Goal: Task Accomplishment & Management: Manage account settings

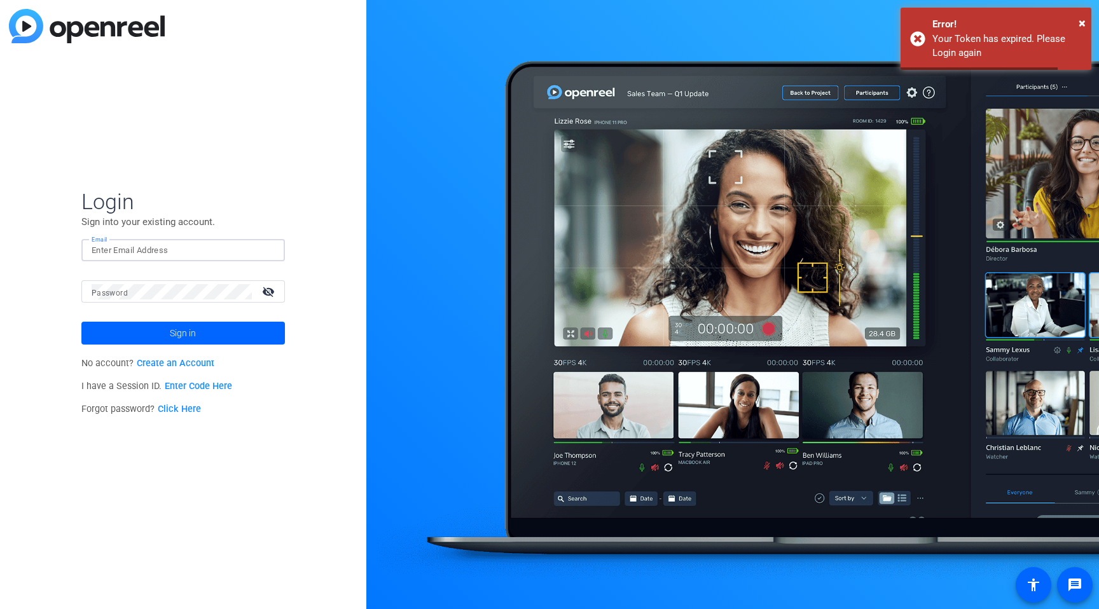
click at [179, 253] on input "Email" at bounding box center [183, 250] width 183 height 15
type input "[PERSON_NAME][EMAIL_ADDRESS][PERSON_NAME][DOMAIN_NAME]"
click at [175, 337] on span "Sign in" at bounding box center [183, 333] width 26 height 32
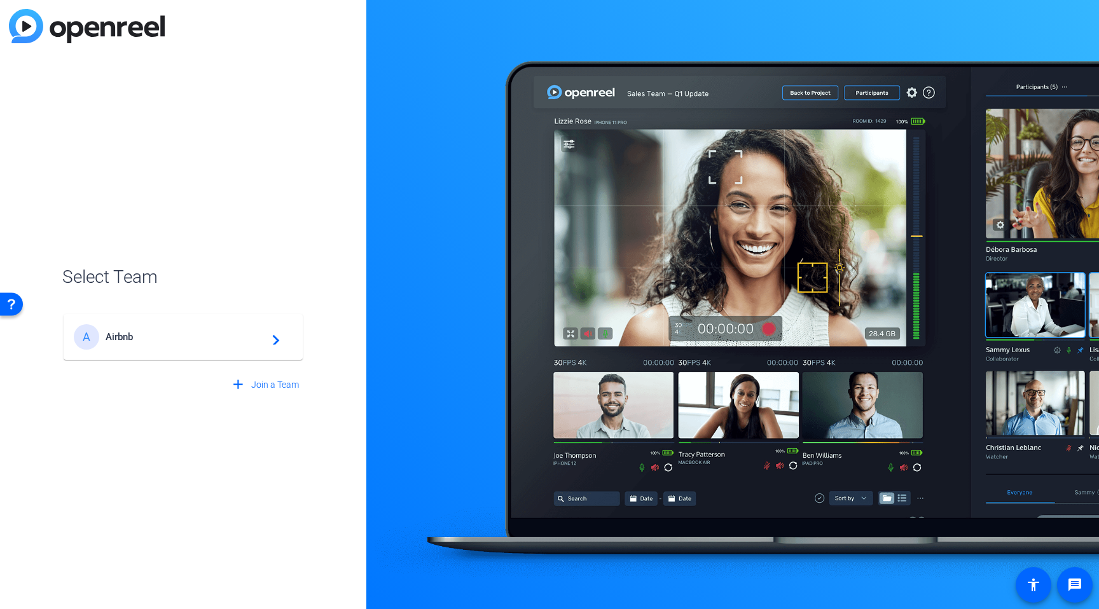
click at [170, 341] on span "Airbnb" at bounding box center [185, 336] width 159 height 11
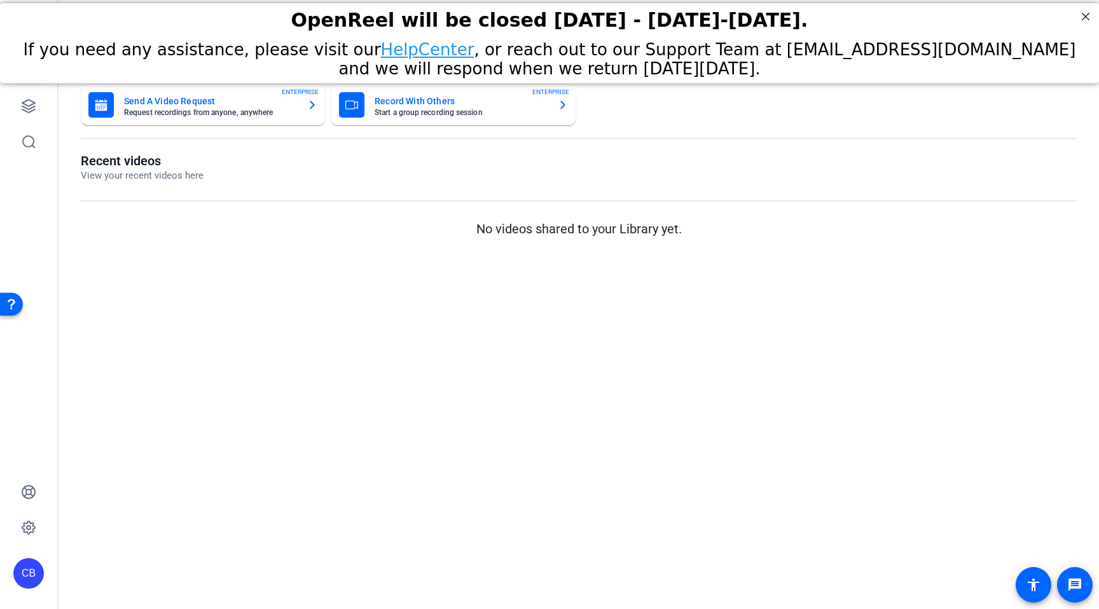
click at [676, 348] on mat-sidenav-content "Dashboard Send A Video Request Request recordings from anyone, anywhere ENTERPR…" at bounding box center [578, 304] width 1040 height 609
click at [25, 521] on icon at bounding box center [28, 527] width 15 height 15
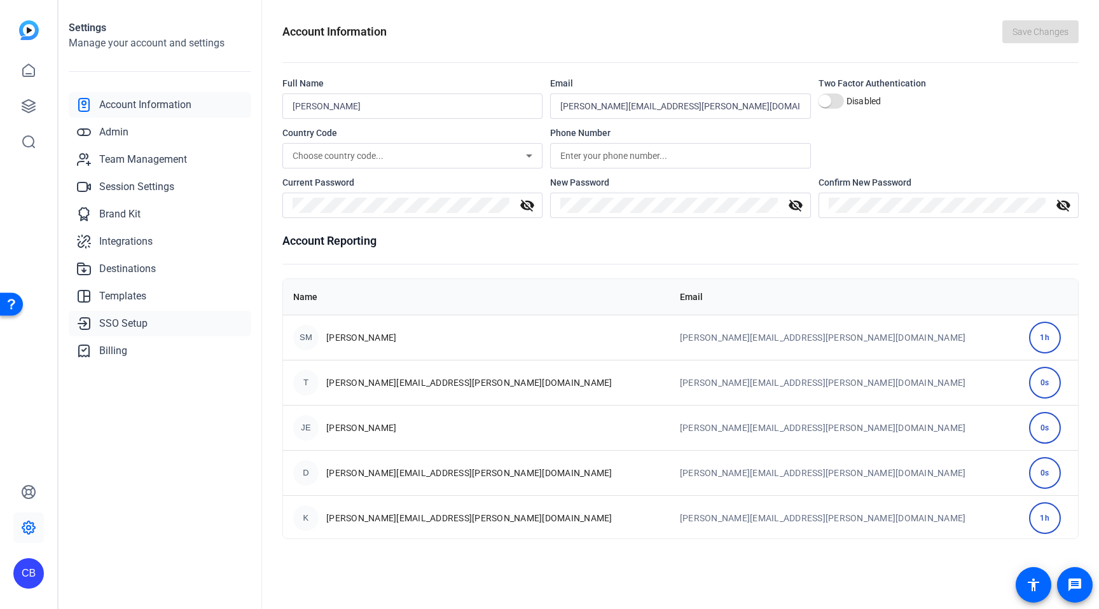
click at [114, 327] on span "SSO Setup" at bounding box center [123, 323] width 48 height 15
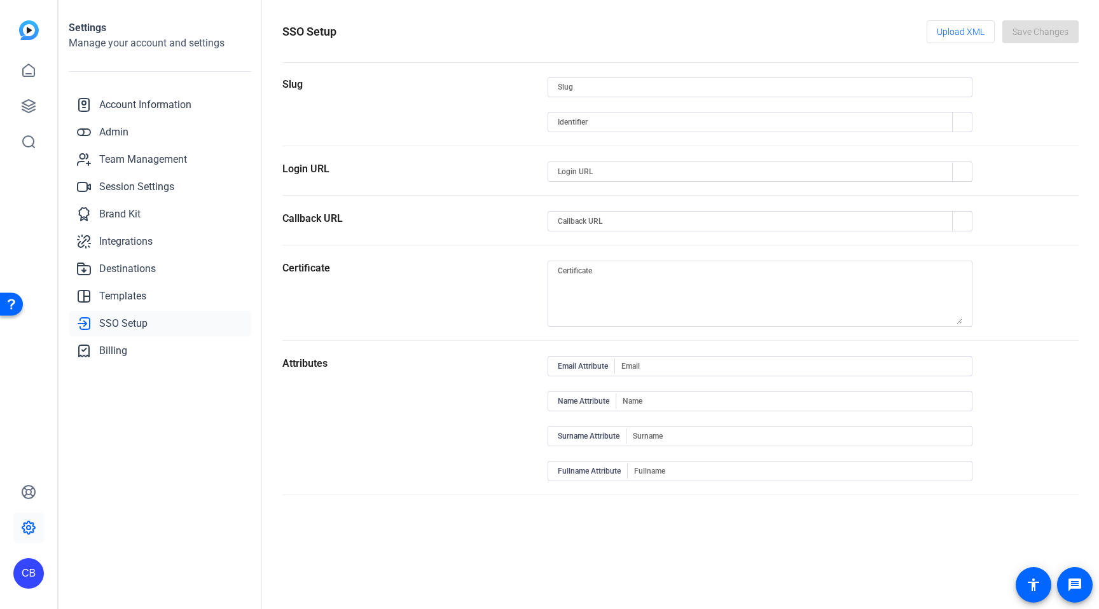
type input "airbnb"
type input "[URL][DOMAIN_NAME]"
type input "[URL][DOMAIN_NAME][PERSON_NAME]"
type input "[URL][DOMAIN_NAME]"
type input "Email"
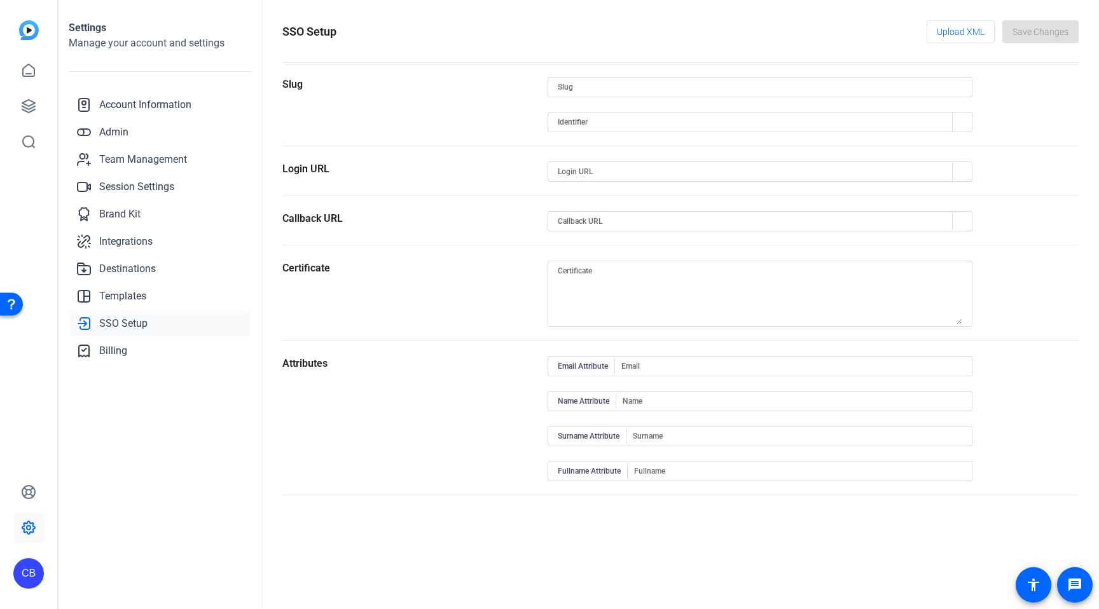
type input "FirstName"
type input "LastName"
type input "FullName"
click at [961, 25] on span "Upload XML" at bounding box center [960, 32] width 48 height 24
type textarea "MIIDnDCCAoSgAwIBAgIGAZdcF3ToMA0GCSqGSIb3DQEBCwUAMIGOMQswCQYDVQQGEwJVUzETMBEG A1…"
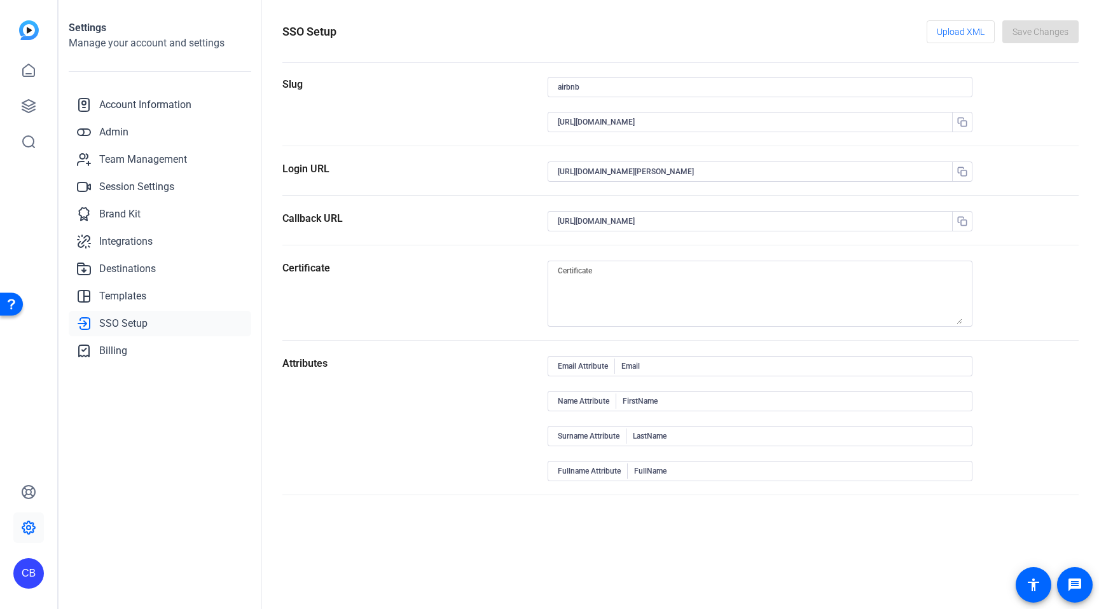
type input "nameID"
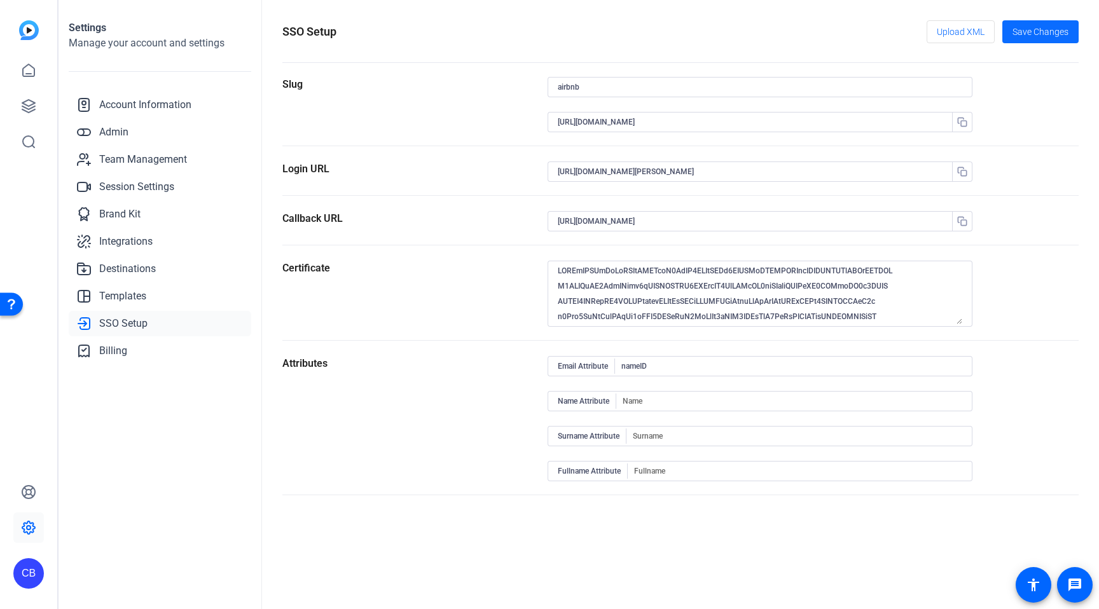
click at [1034, 27] on span "Save Changes" at bounding box center [1040, 31] width 56 height 13
click at [610, 125] on input "[URL][DOMAIN_NAME]" at bounding box center [754, 121] width 392 height 15
click at [463, 107] on div "Slug" at bounding box center [414, 111] width 265 height 69
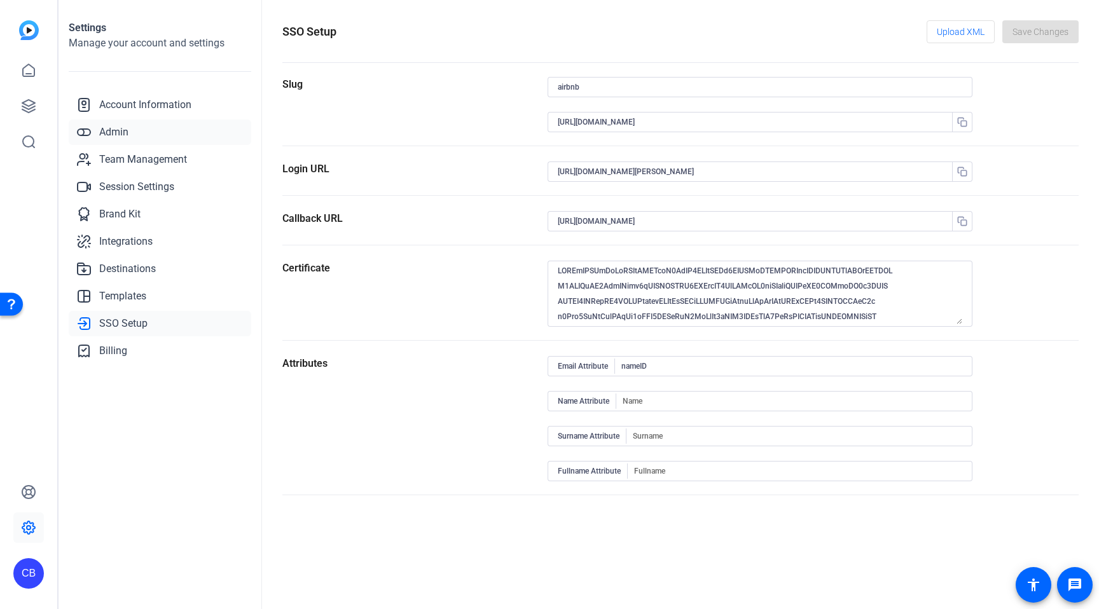
click at [109, 128] on span "Admin" at bounding box center [113, 132] width 29 height 15
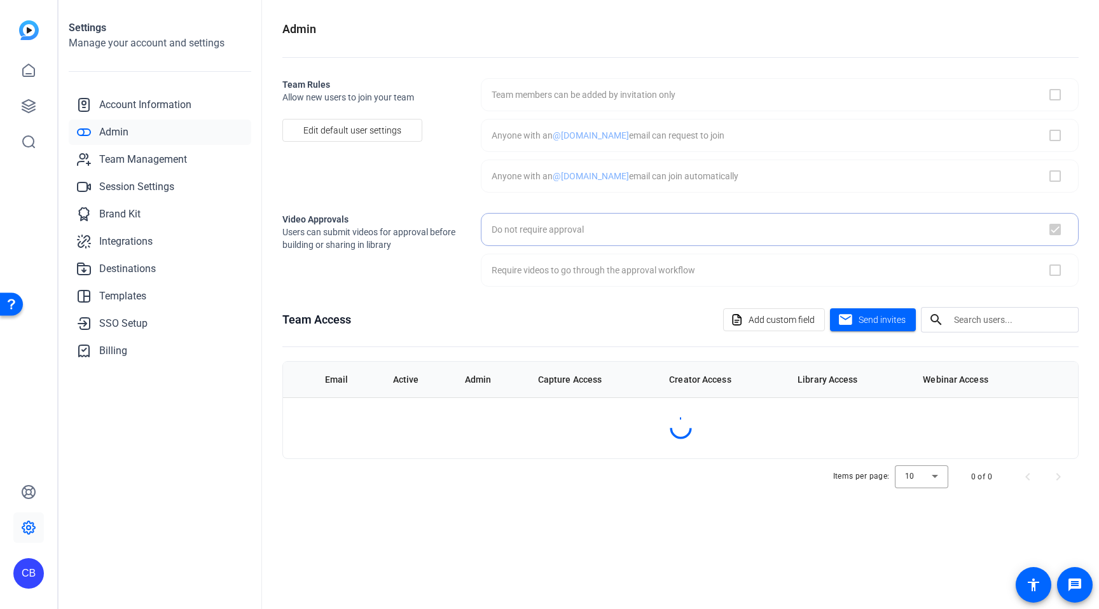
checkbox input "true"
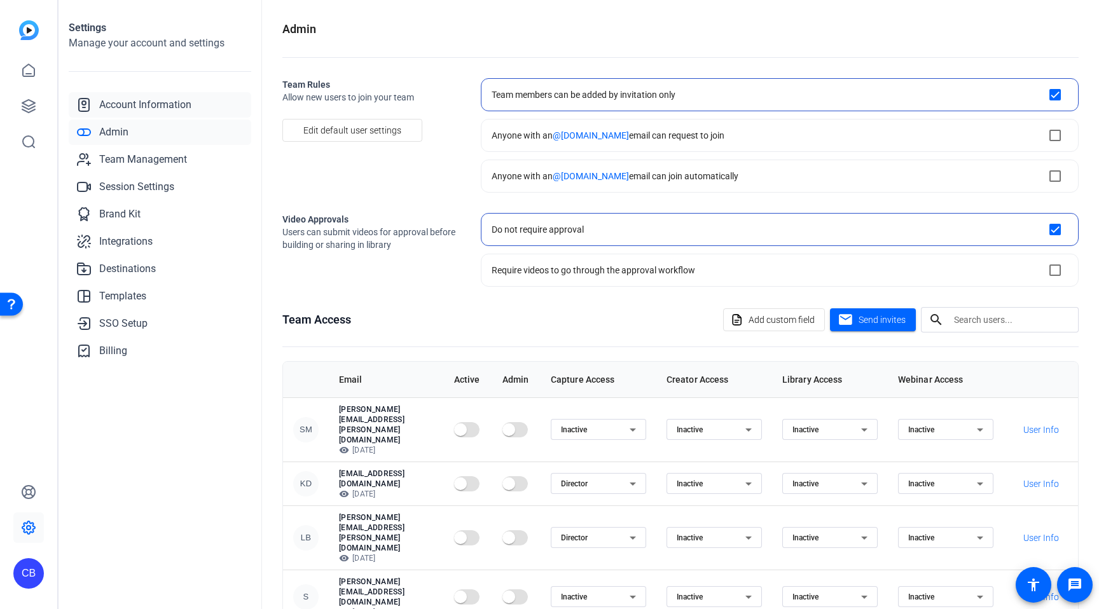
click at [123, 106] on span "Account Information" at bounding box center [145, 104] width 92 height 15
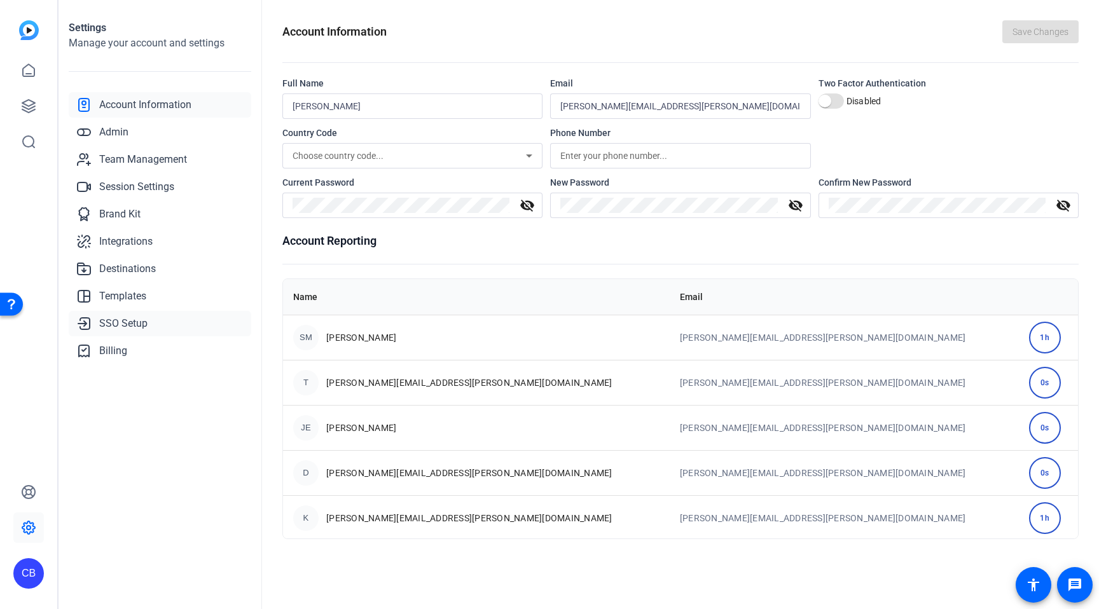
click at [132, 328] on span "SSO Setup" at bounding box center [123, 323] width 48 height 15
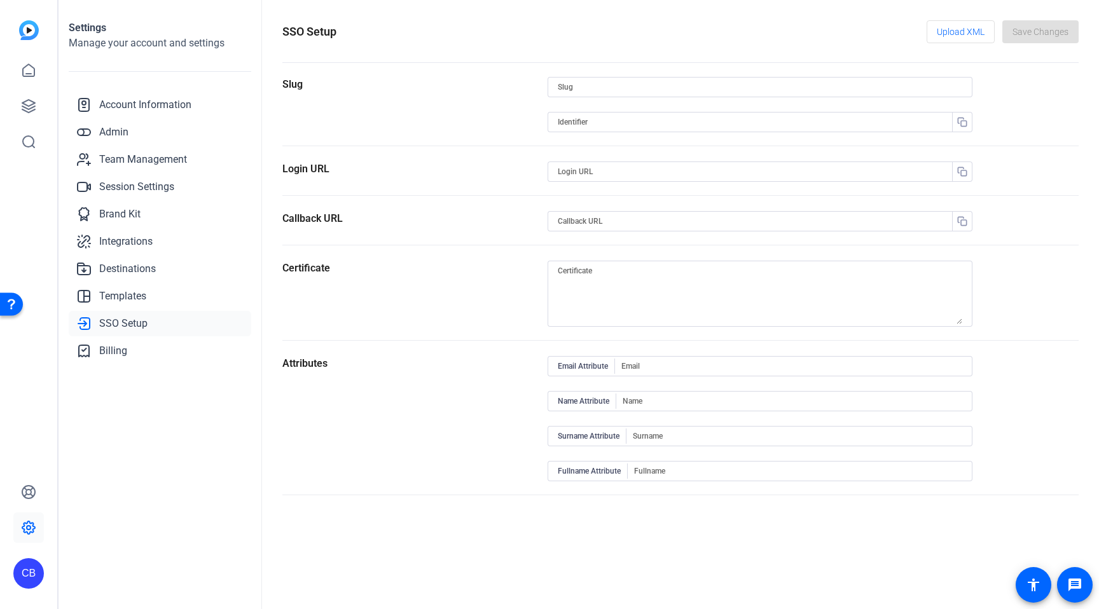
type input "airbnb"
type input "[URL][DOMAIN_NAME]"
type input "[URL][DOMAIN_NAME][PERSON_NAME]"
type input "[URL][DOMAIN_NAME]"
type input "nameID"
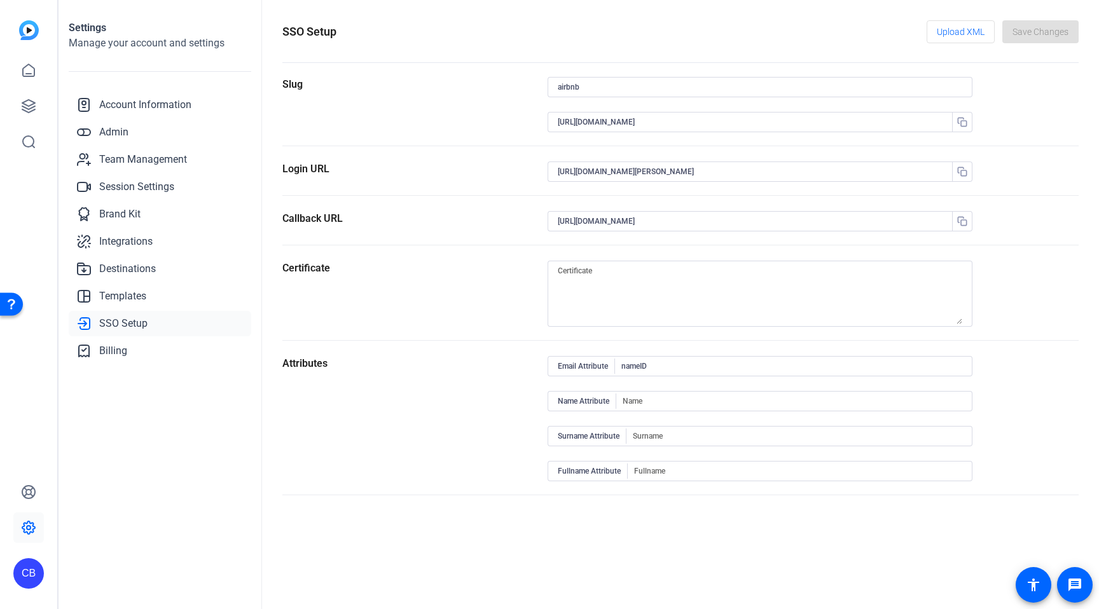
click at [303, 28] on h1 "SSO Setup" at bounding box center [309, 32] width 54 height 18
click at [284, 32] on h1 "SSO Setup" at bounding box center [309, 32] width 54 height 18
click at [381, 36] on div "SSO Setup Upload XML Save Changes" at bounding box center [680, 31] width 796 height 23
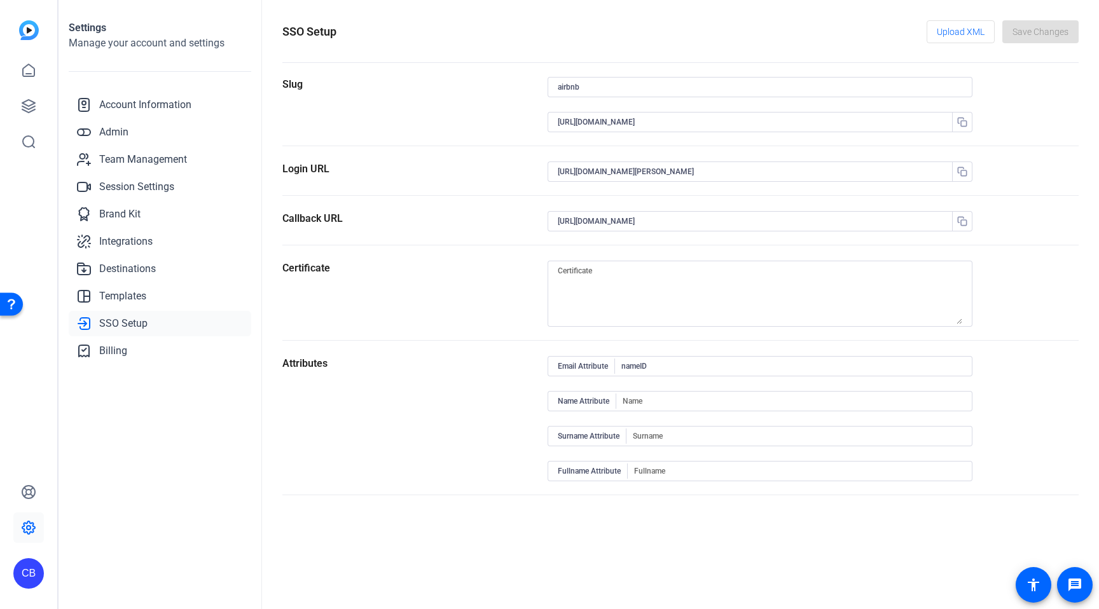
click at [292, 34] on h1 "SSO Setup" at bounding box center [309, 32] width 54 height 18
click at [322, 35] on h1 "SSO Setup" at bounding box center [309, 32] width 54 height 18
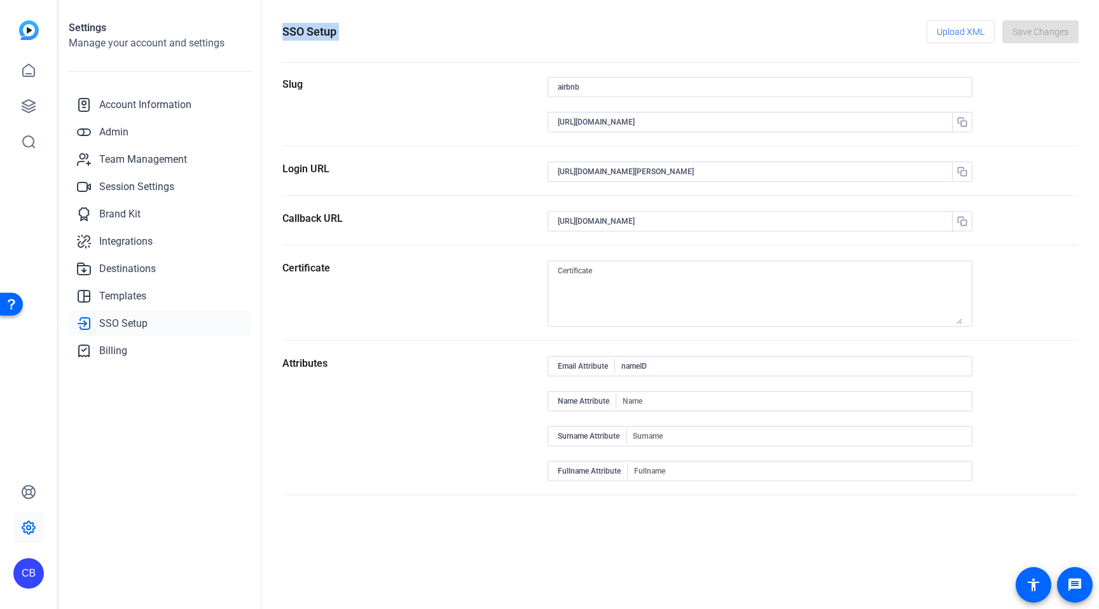
click at [322, 35] on h1 "SSO Setup" at bounding box center [309, 32] width 54 height 18
click at [319, 34] on h1 "SSO Setup" at bounding box center [309, 32] width 54 height 18
click at [303, 34] on h1 "SSO Setup" at bounding box center [309, 32] width 54 height 18
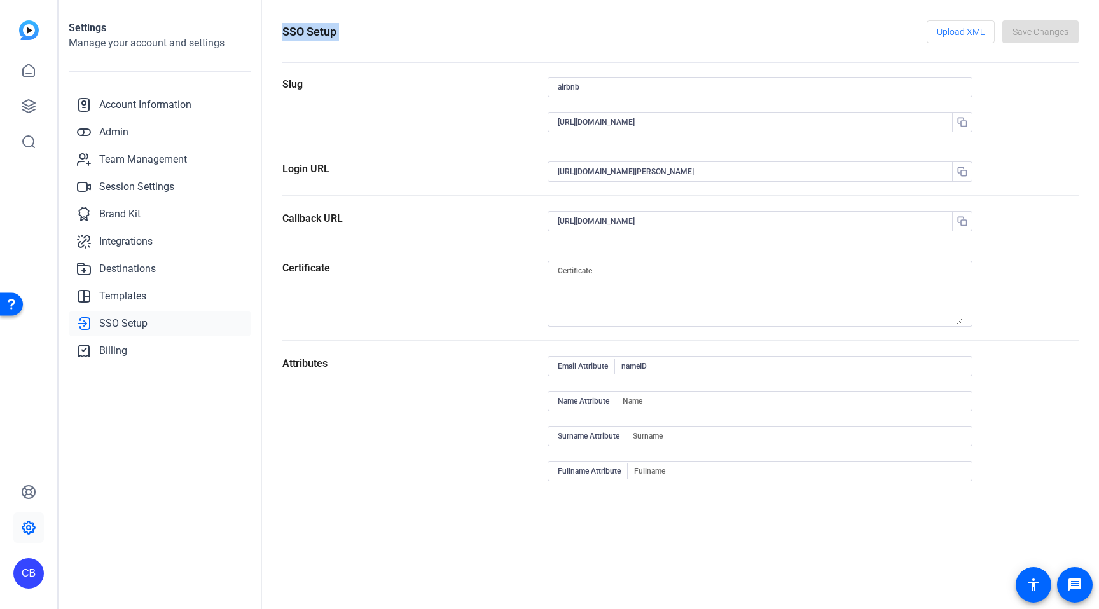
click at [308, 33] on h1 "SSO Setup" at bounding box center [309, 32] width 54 height 18
click at [300, 13] on div "SSO Setup Upload XML Save Changes Slug airbnb [URL][DOMAIN_NAME] Login URL [URL…" at bounding box center [680, 304] width 837 height 609
click at [294, 523] on div "SSO Setup Upload XML Save Changes Slug airbnb [URL][DOMAIN_NAME] Login URL [URL…" at bounding box center [680, 304] width 837 height 609
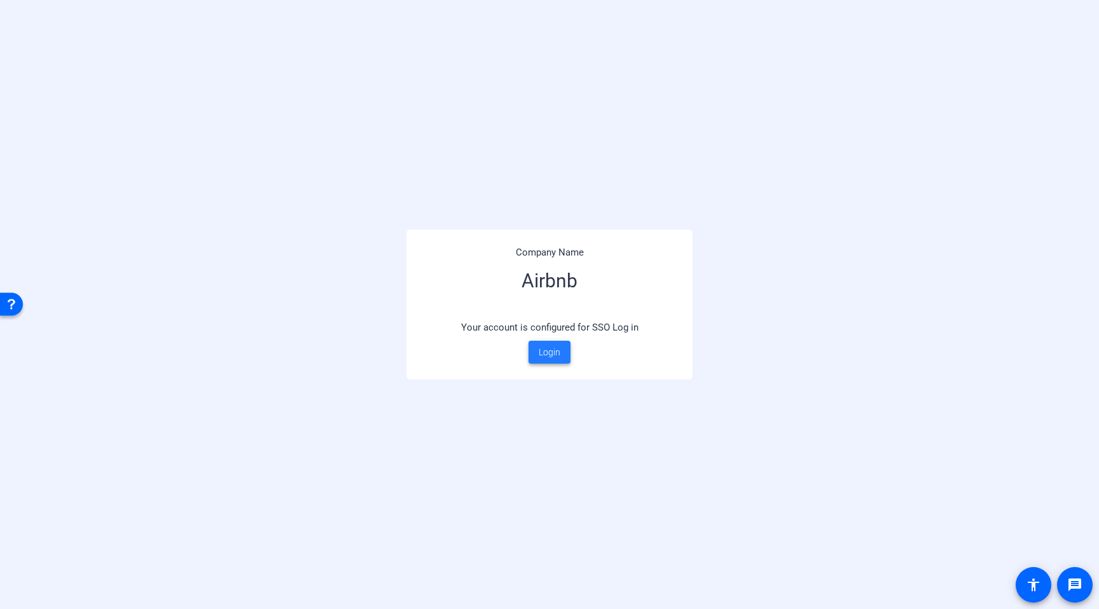
click at [547, 350] on span "Login" at bounding box center [549, 352] width 22 height 13
